Goal: Obtain resource: Obtain resource

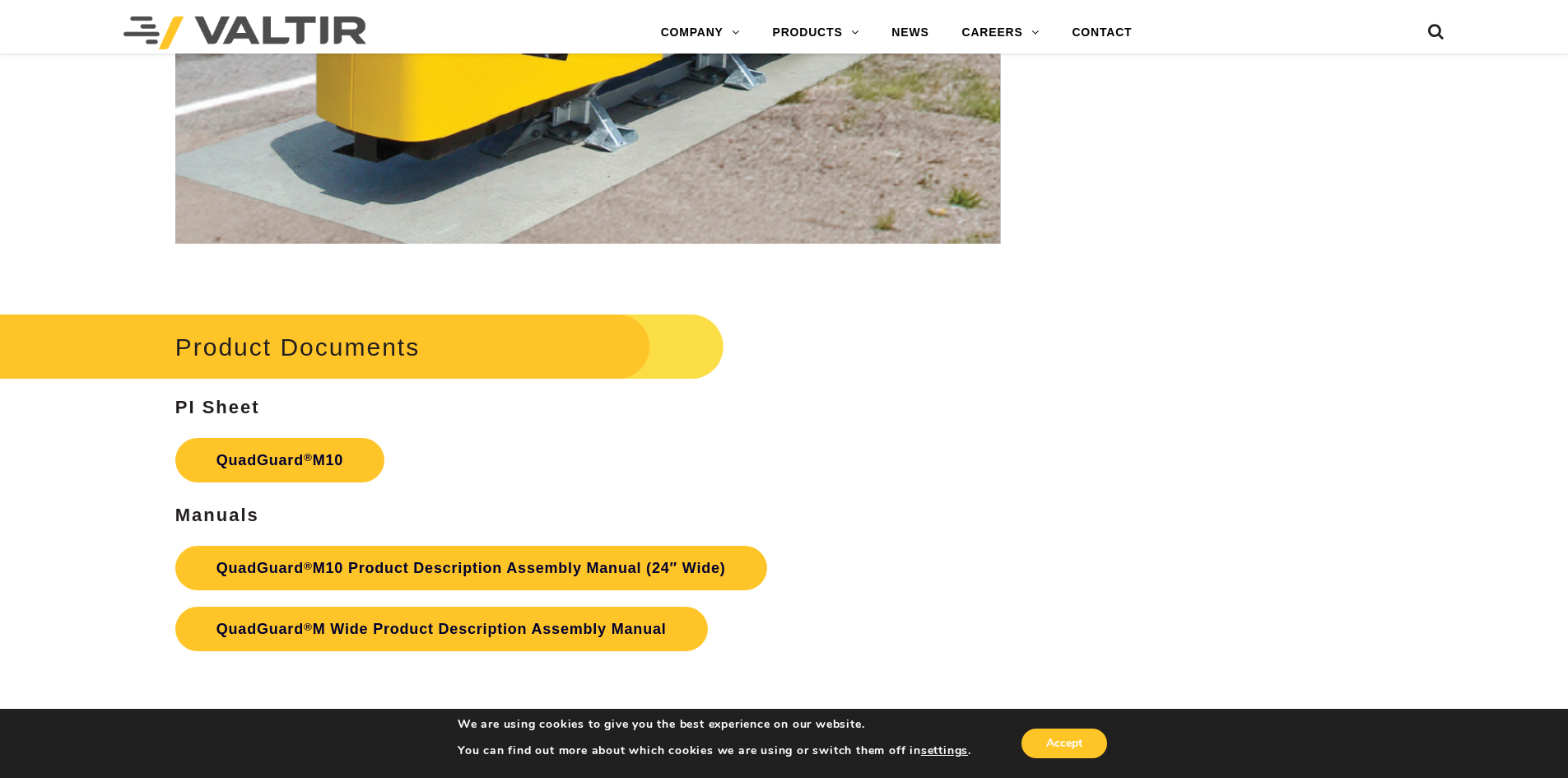
scroll to position [6255, 0]
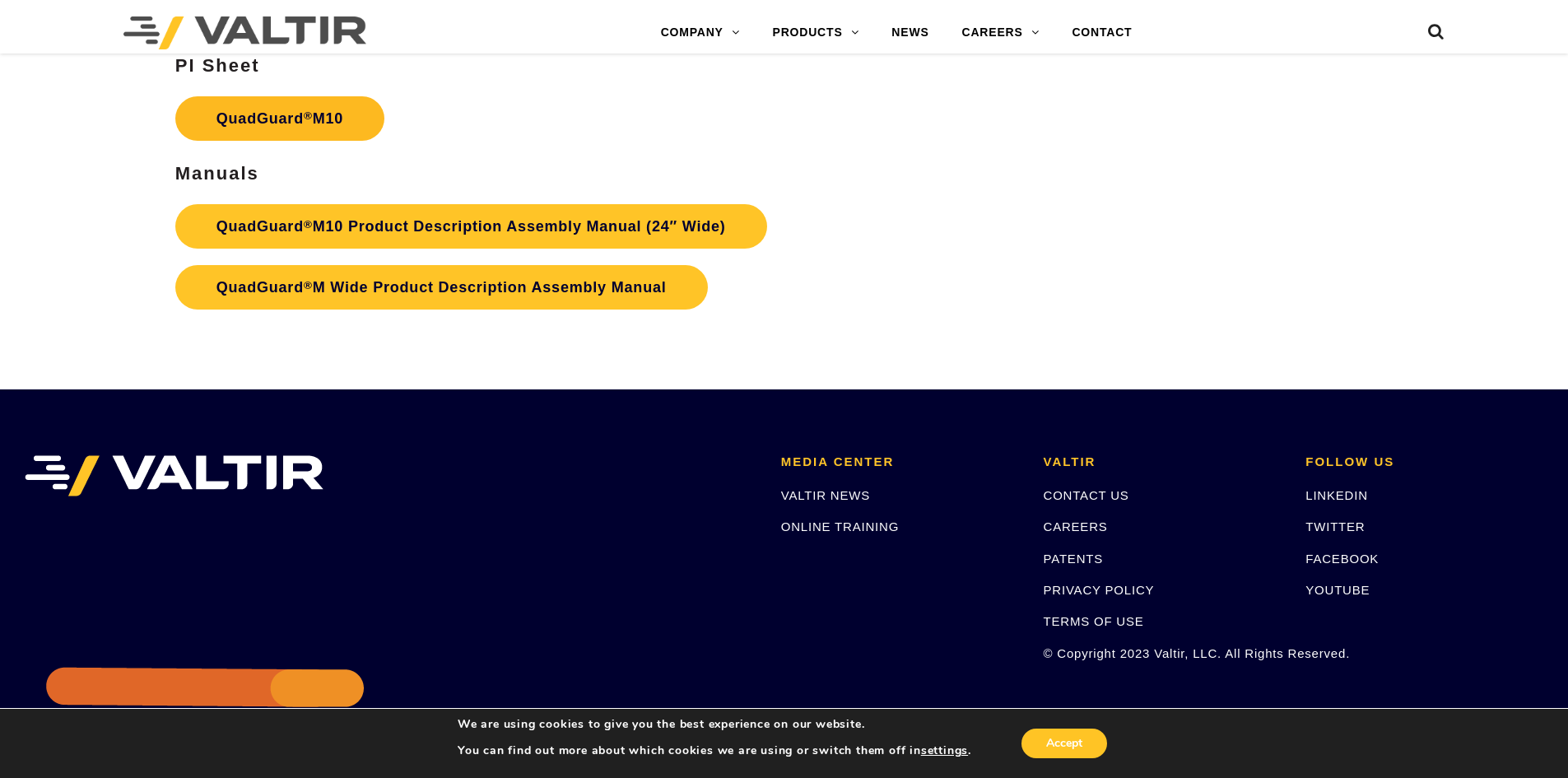
click at [287, 114] on link "QuadGuard ® M10" at bounding box center [280, 118] width 209 height 45
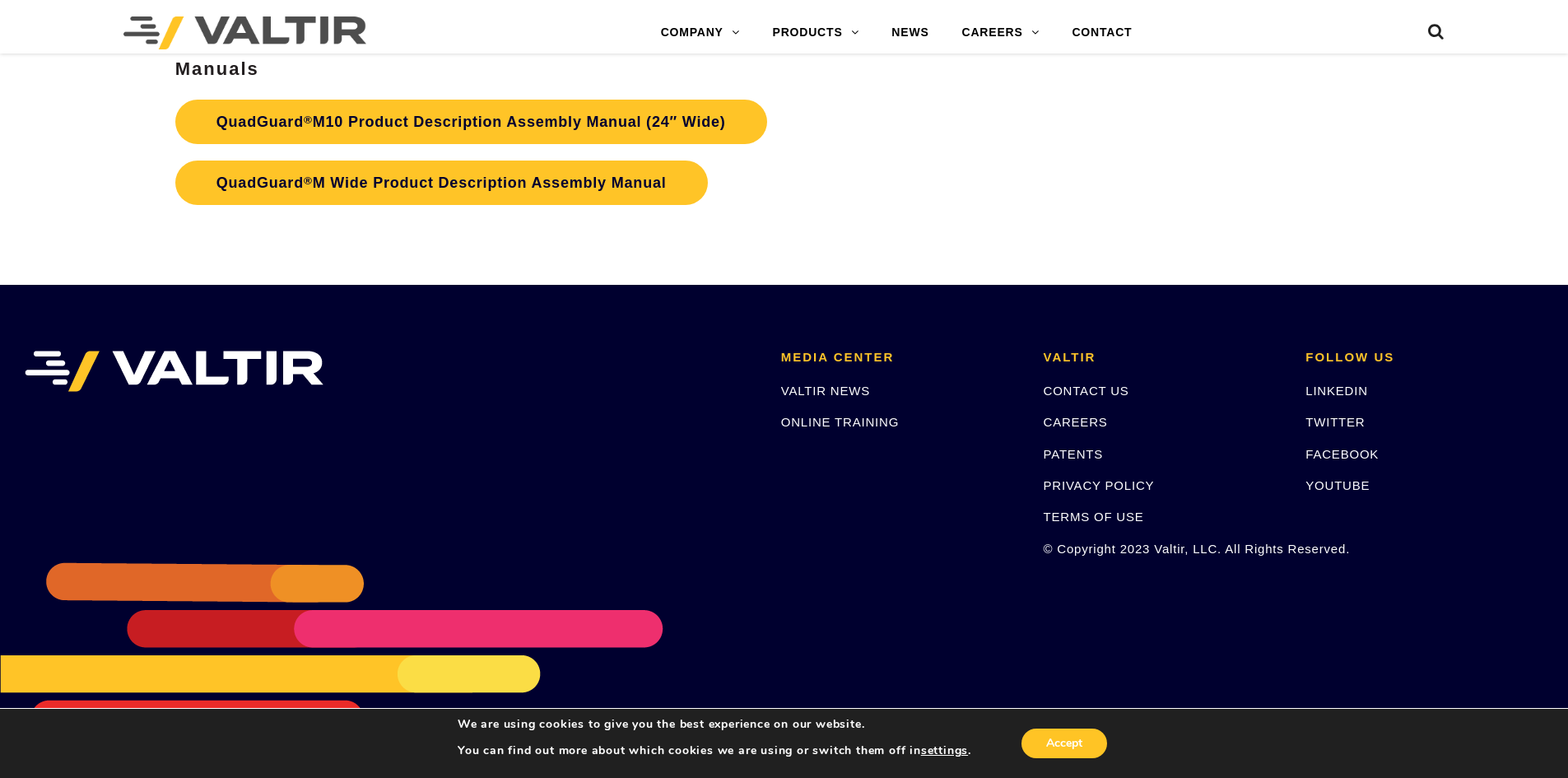
scroll to position [6360, 0]
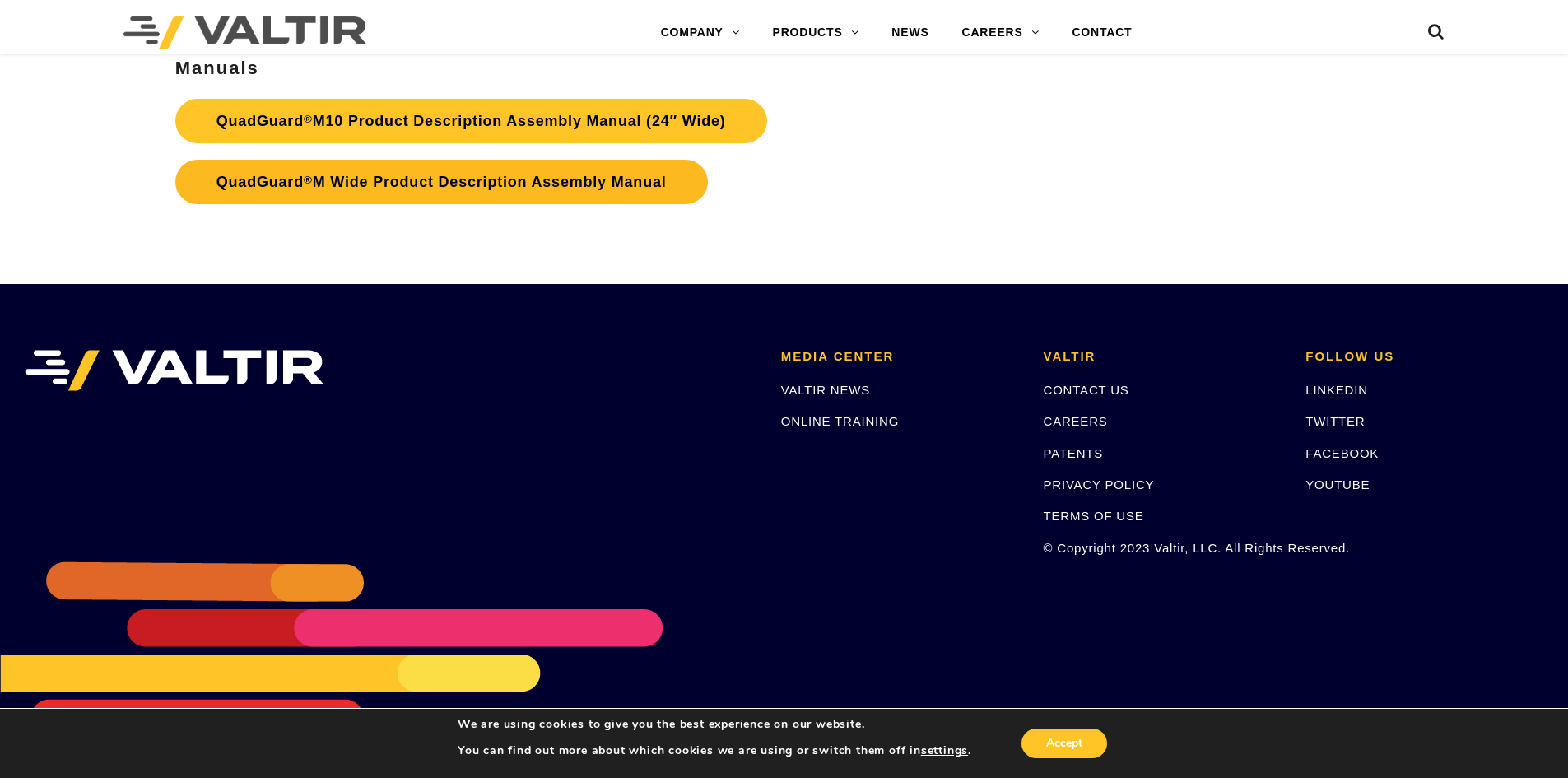
click at [569, 173] on link "QuadGuard ® M Wide Product Description Assembly Manual" at bounding box center [441, 181] width 532 height 45
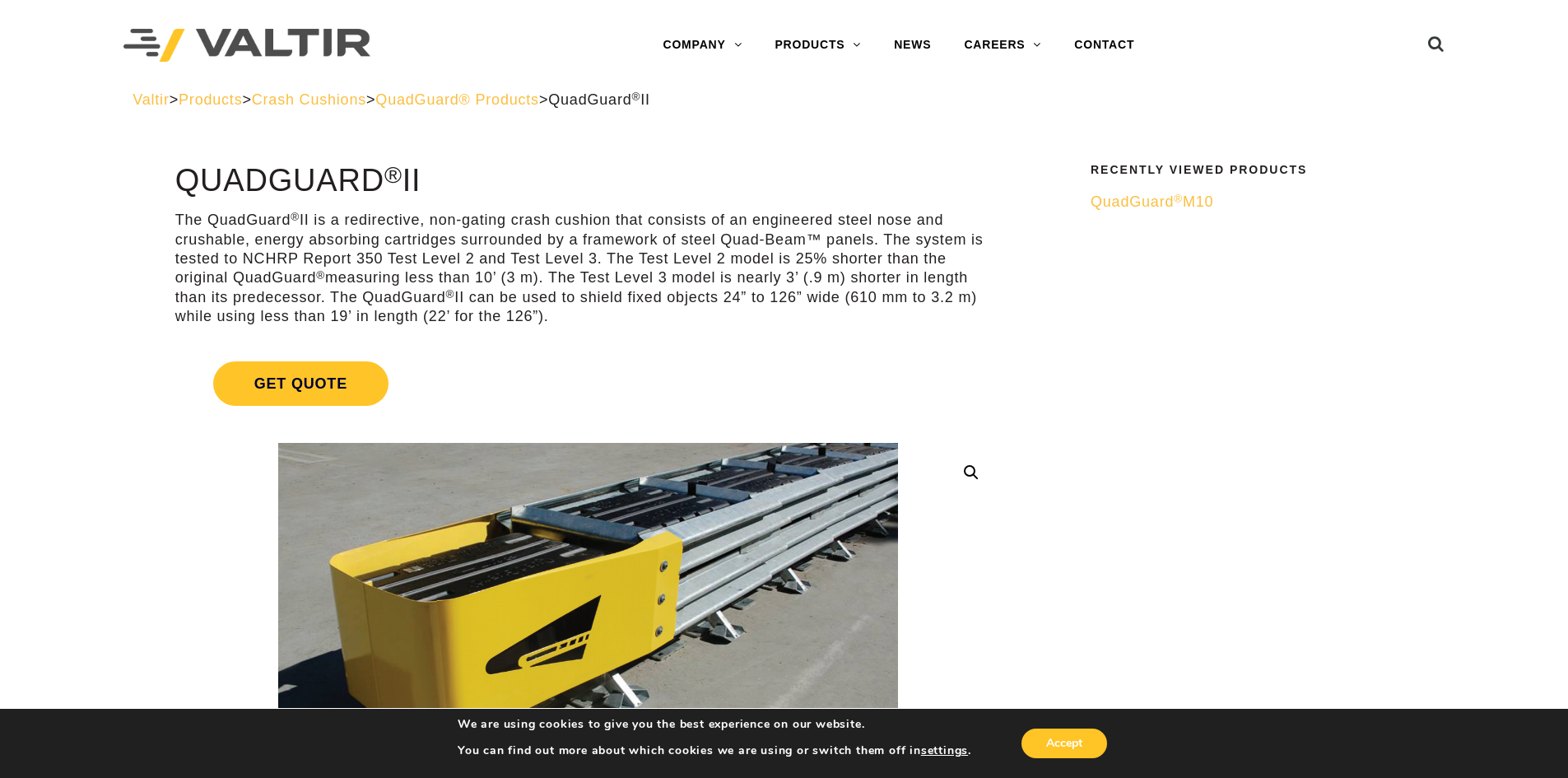
click at [539, 96] on span "QuadGuard® Products" at bounding box center [457, 99] width 164 height 17
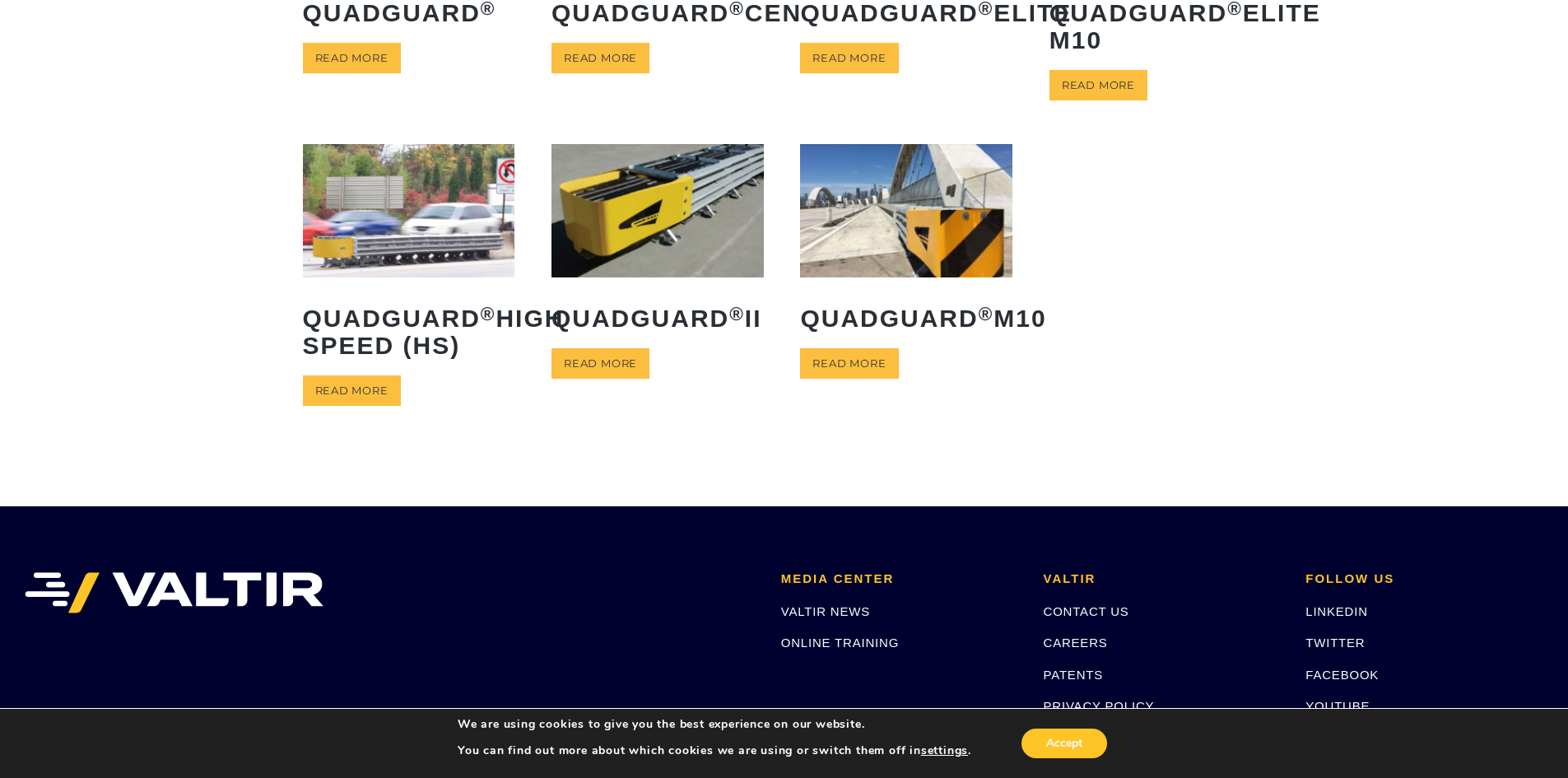
scroll to position [329, 0]
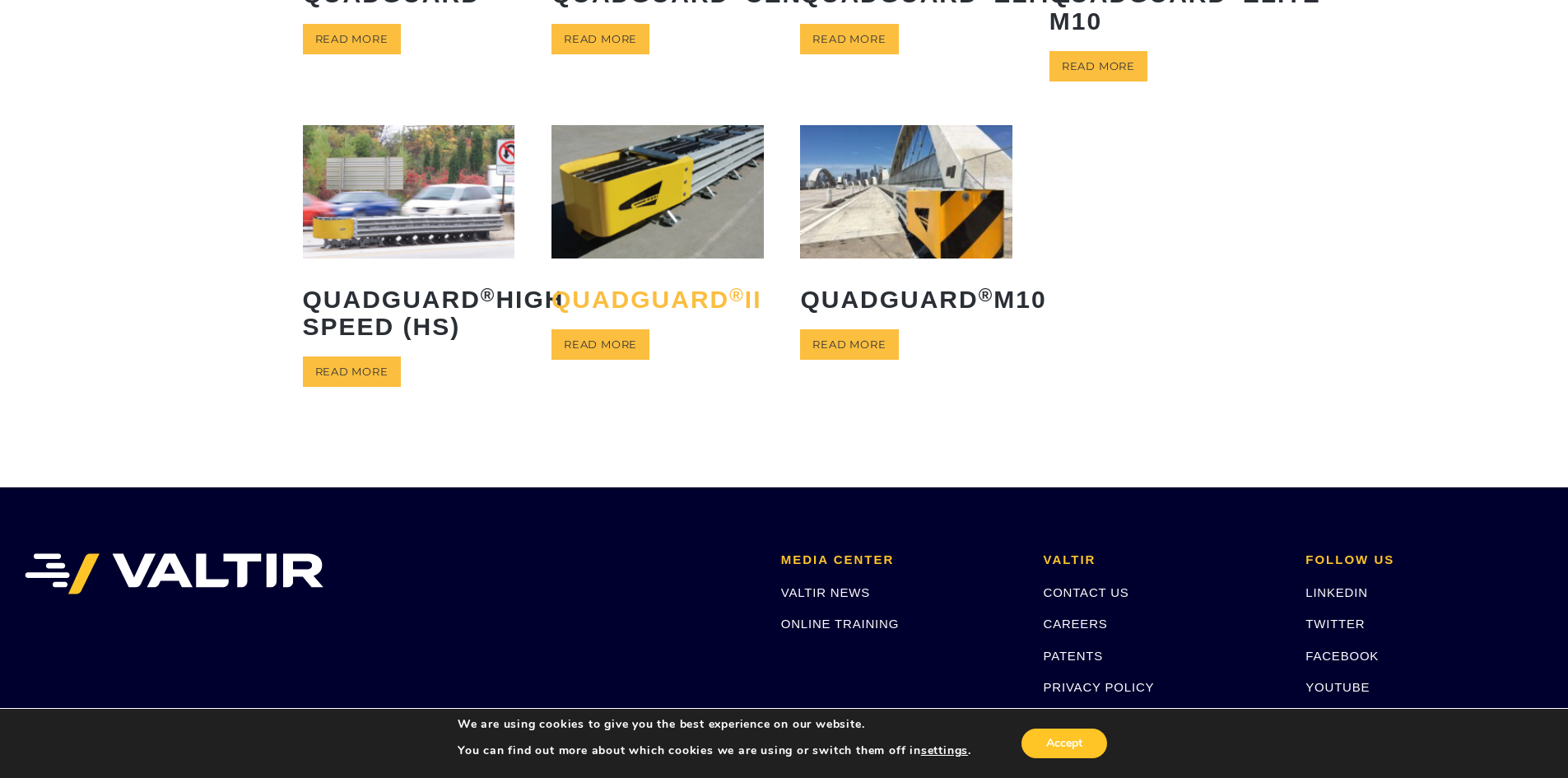
click at [664, 298] on h2 "QuadGuard ® II" at bounding box center [657, 299] width 212 height 52
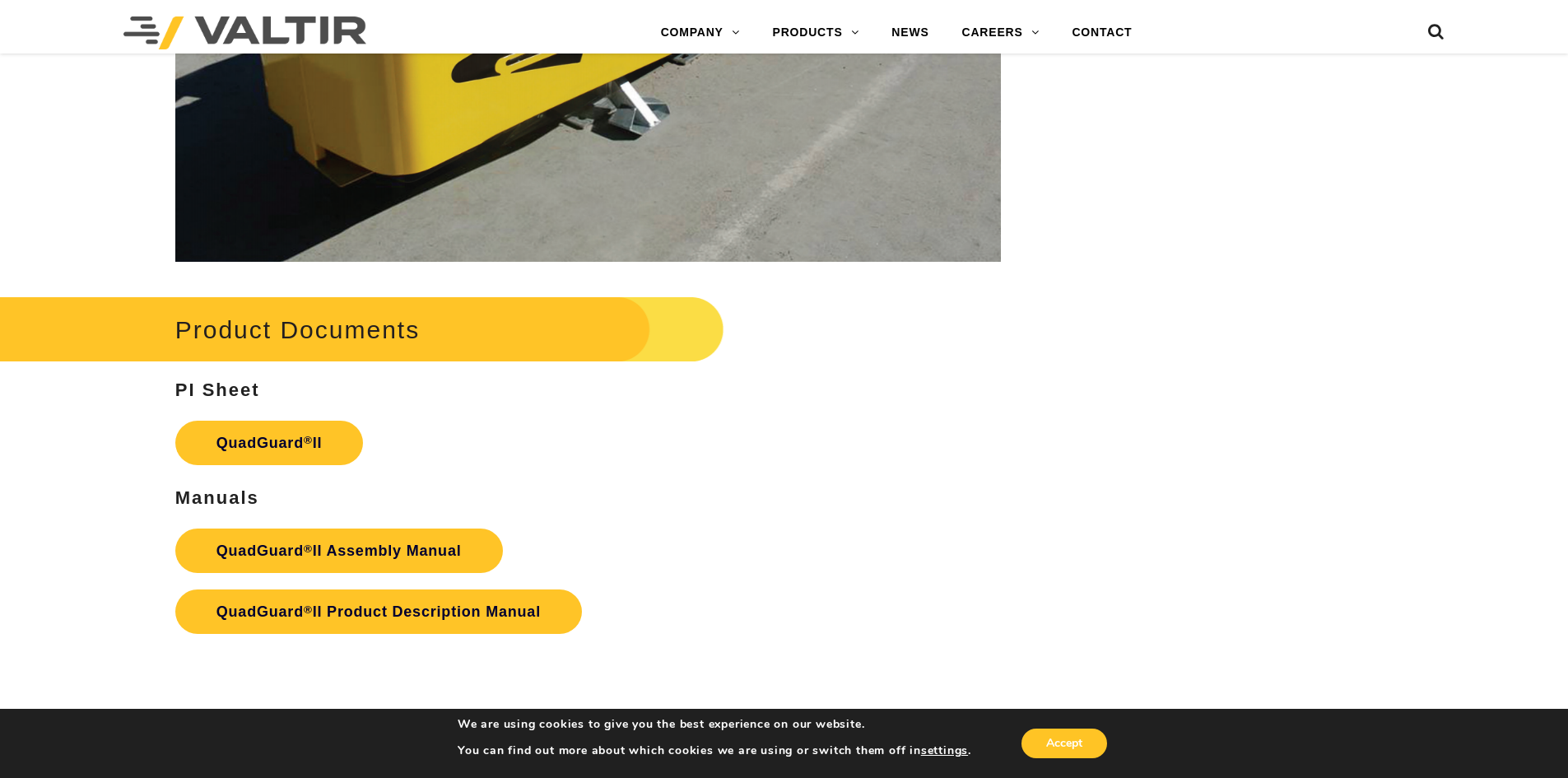
scroll to position [3291, 0]
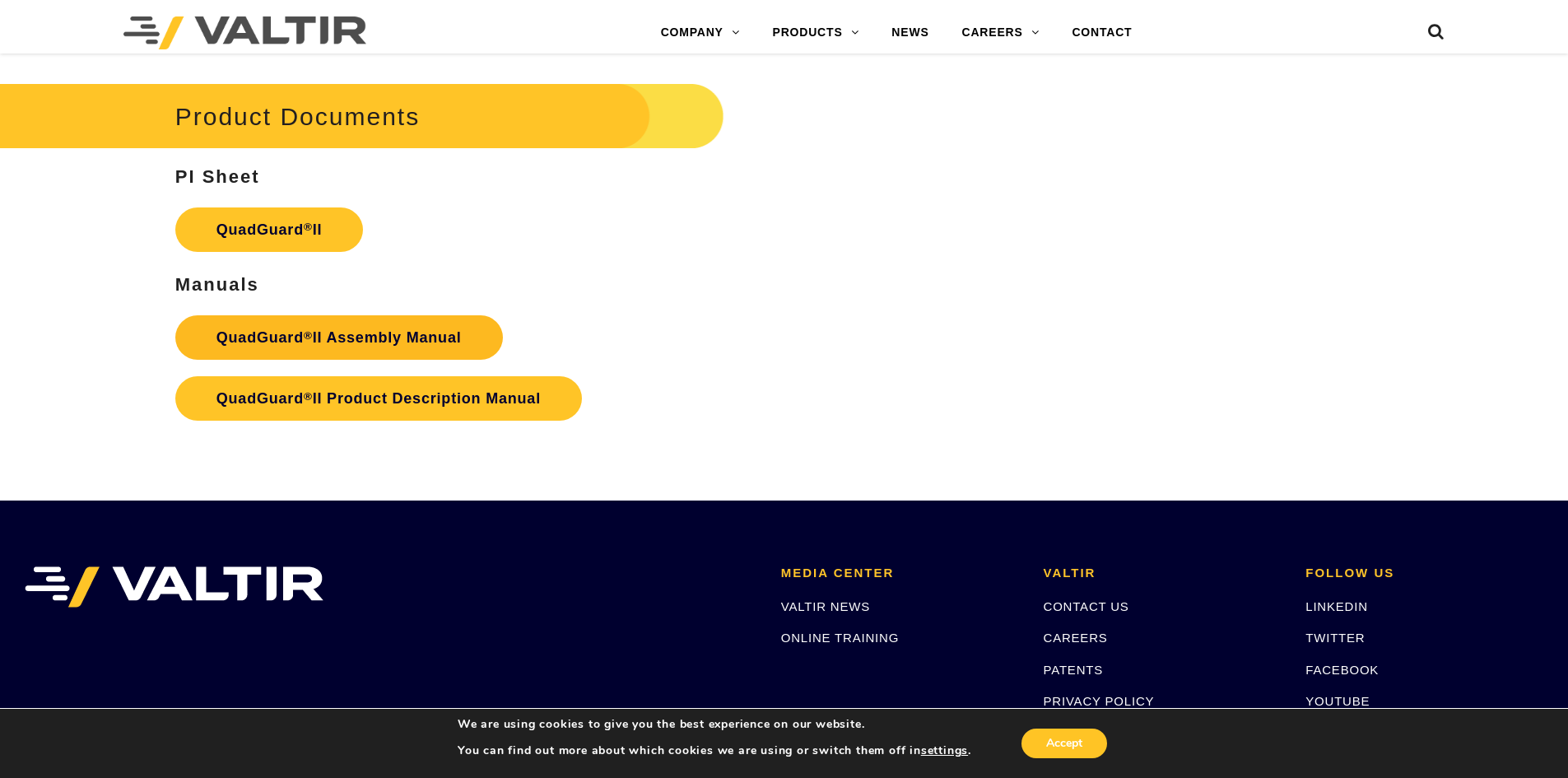
click at [358, 329] on strong "QuadGuard ® II Assembly Manual" at bounding box center [338, 337] width 245 height 17
